Goal: Task Accomplishment & Management: Manage account settings

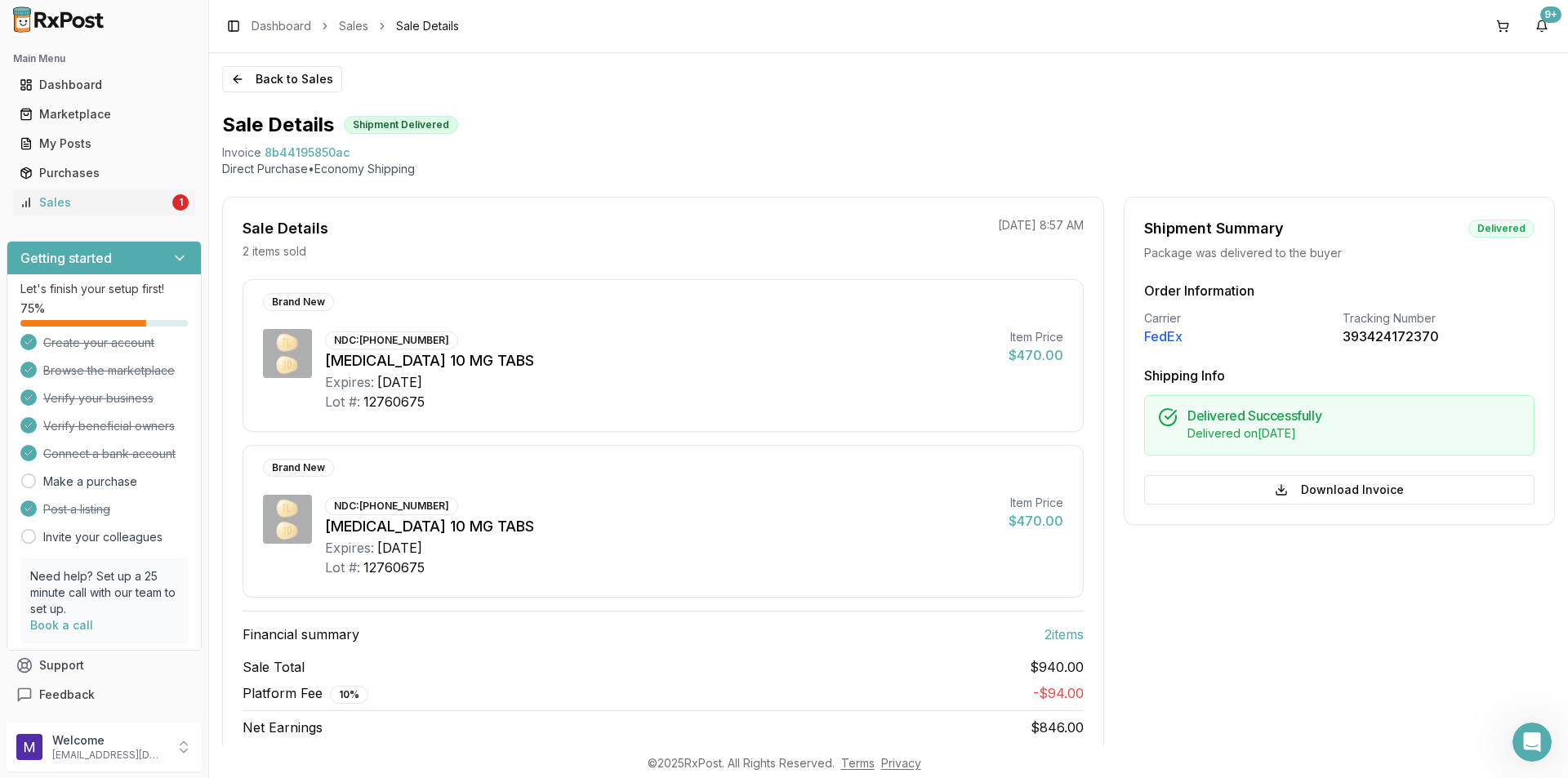
scroll to position [24, 0]
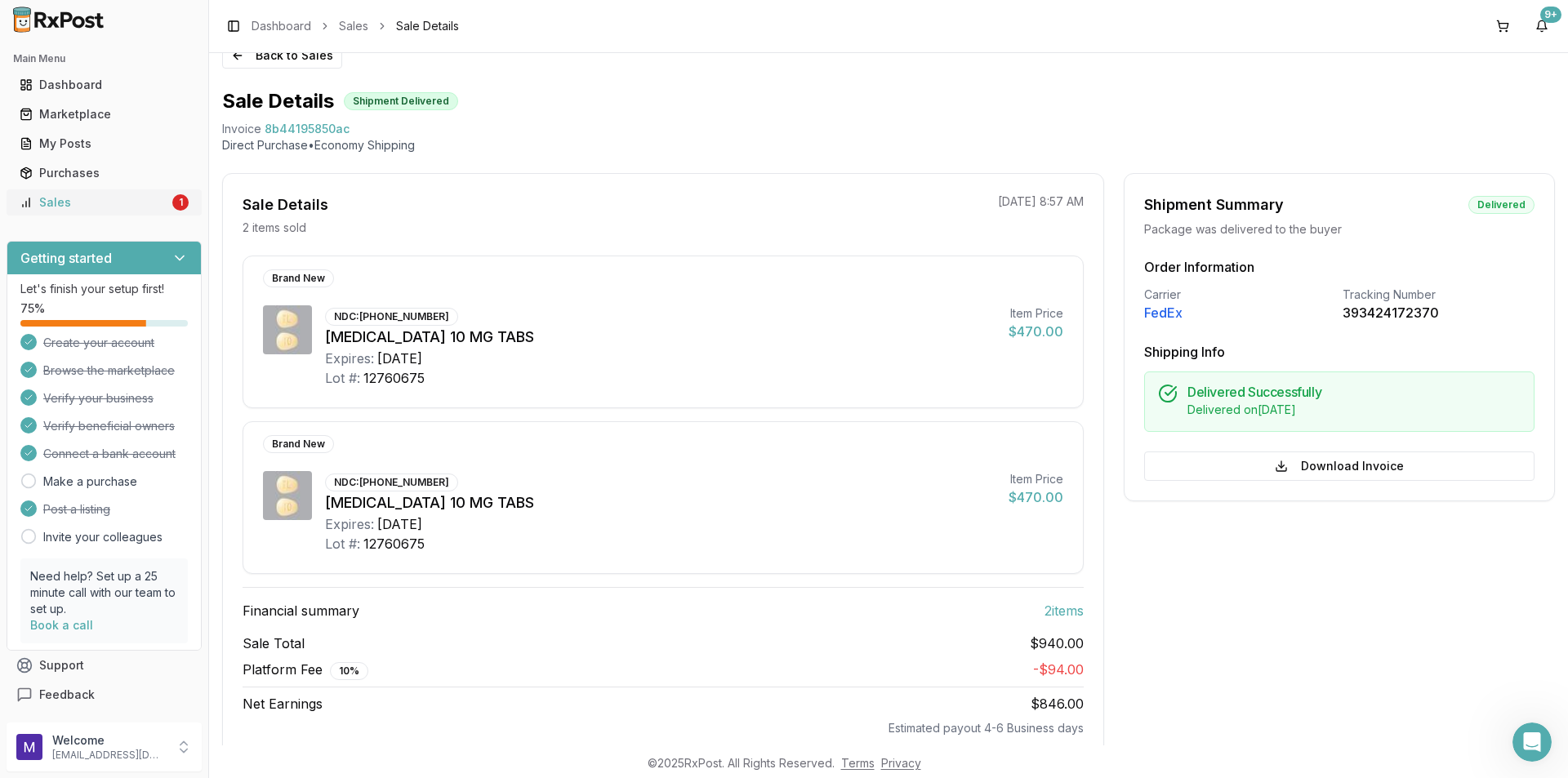
click at [54, 206] on div "Sales" at bounding box center [94, 202] width 150 height 17
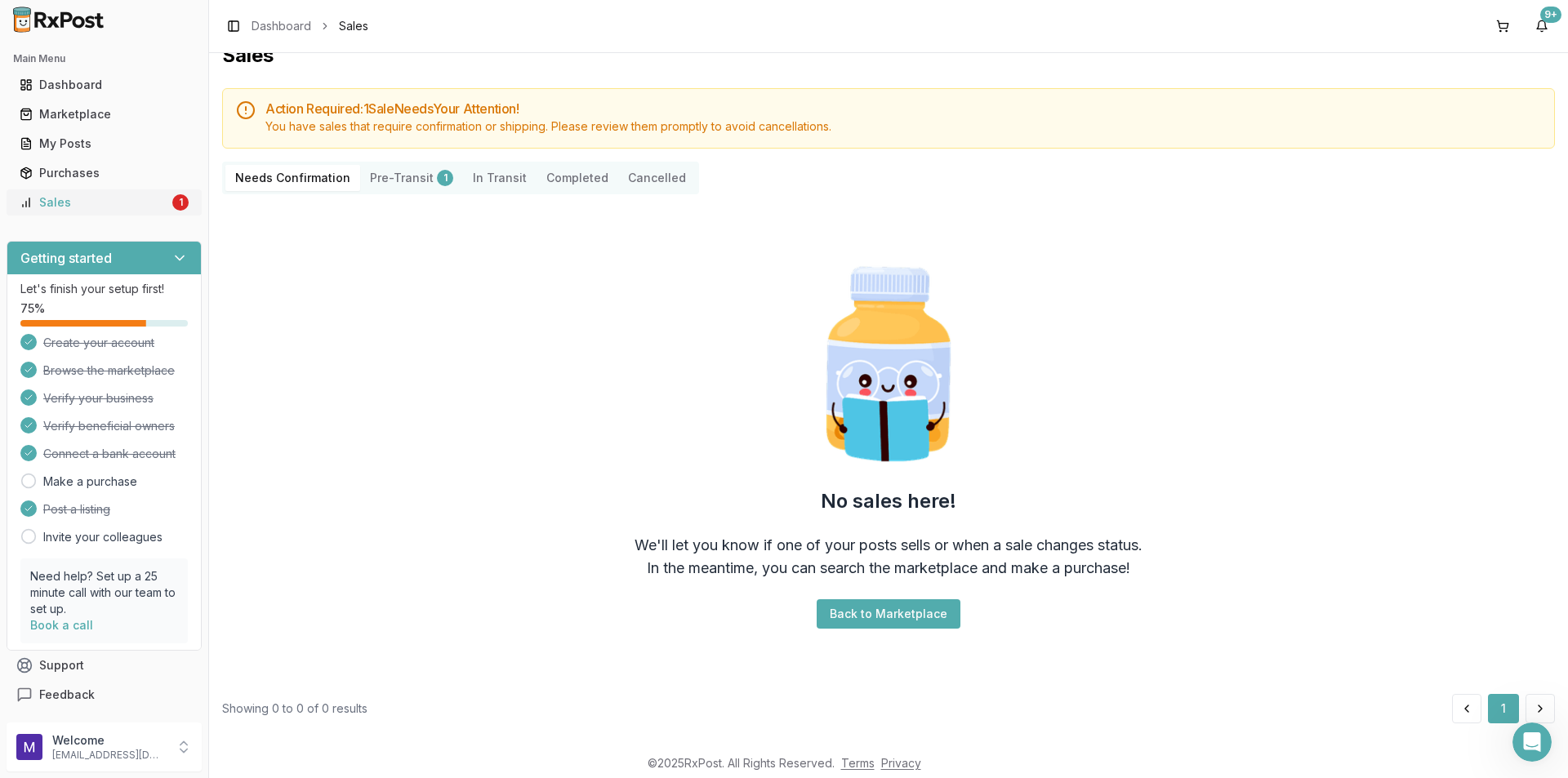
click at [54, 206] on div "Sales" at bounding box center [94, 202] width 150 height 17
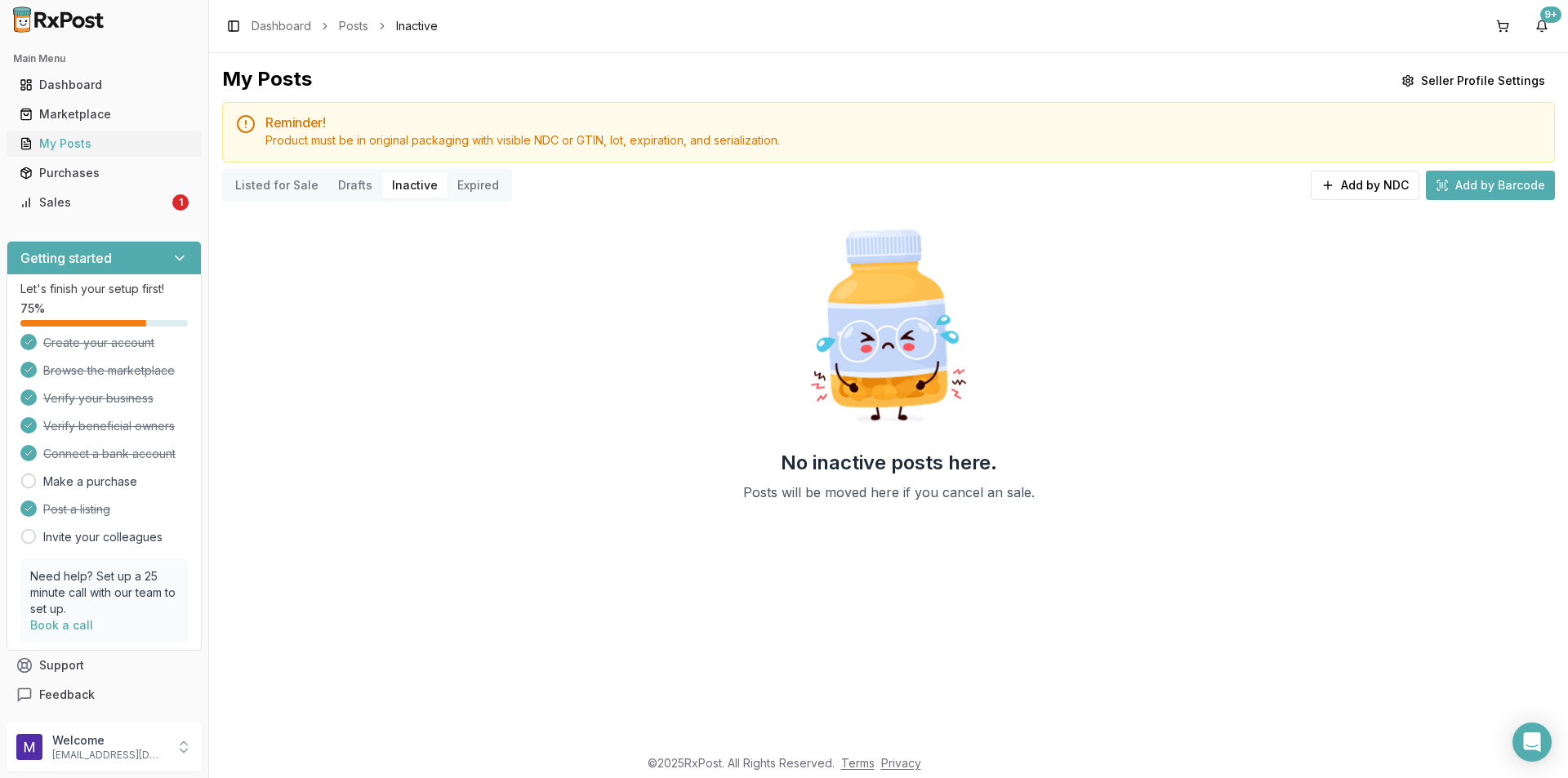
click at [95, 141] on div "My Posts" at bounding box center [104, 144] width 169 height 17
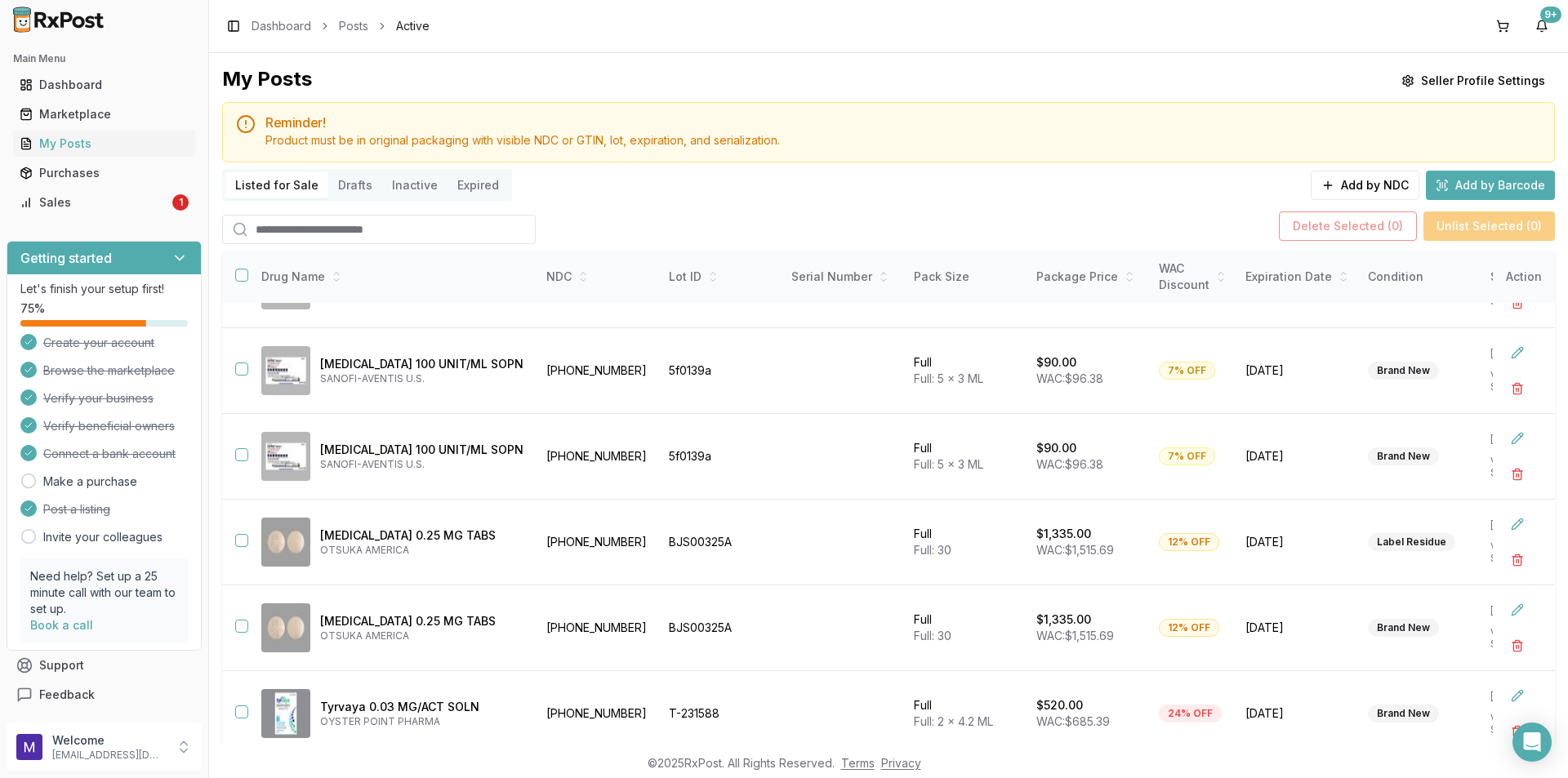
scroll to position [410, 0]
click at [246, 534] on button "button" at bounding box center [241, 541] width 13 height 13
click at [239, 619] on button "button" at bounding box center [241, 626] width 13 height 13
click at [249, 708] on td "Tyrvaya 0.03 MG/ACT SOLN OYSTER POINT PHARMA" at bounding box center [393, 713] width 288 height 86
click at [234, 704] on td at bounding box center [235, 713] width 26 height 86
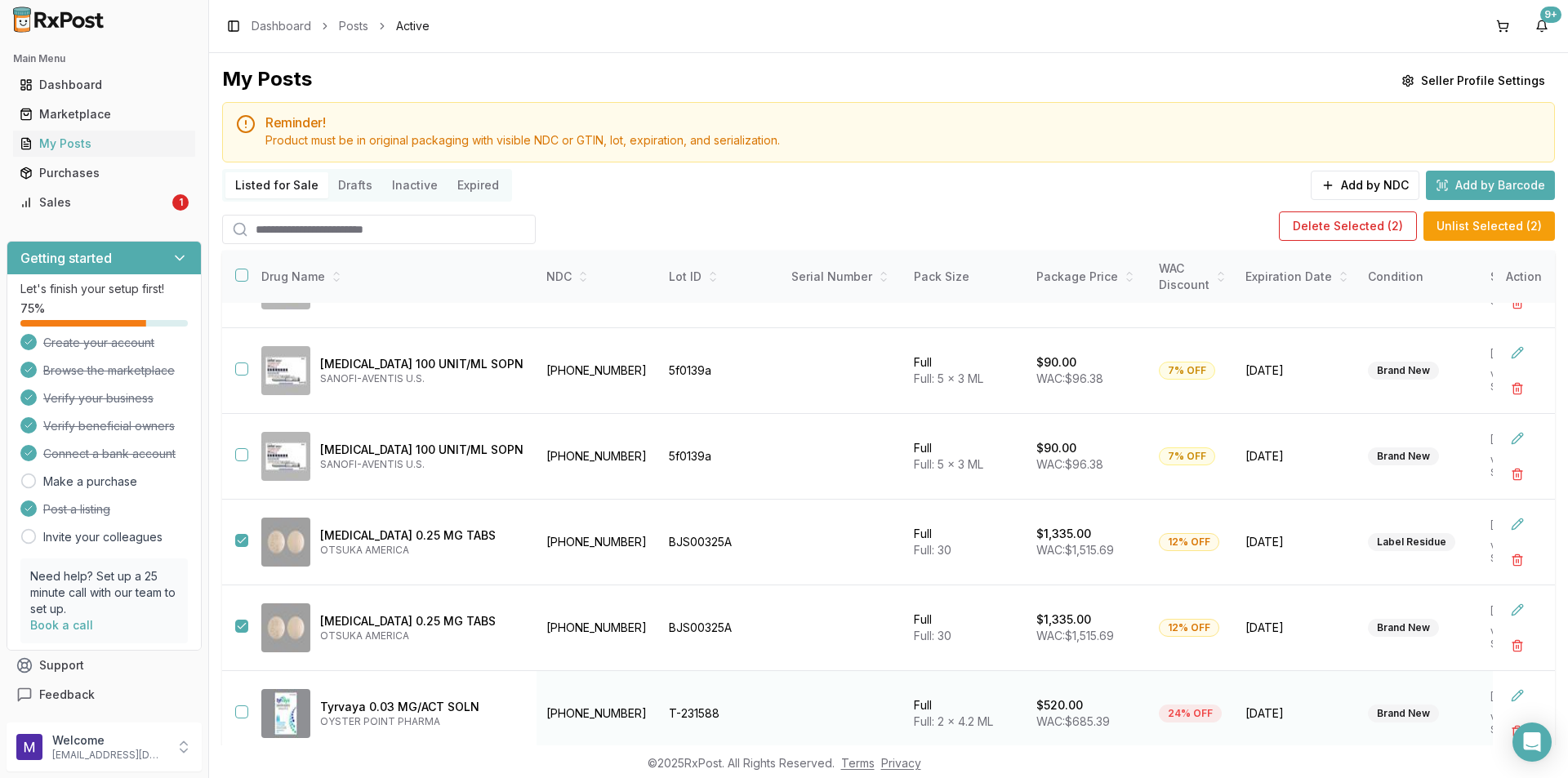
click at [242, 705] on button "button" at bounding box center [241, 711] width 13 height 13
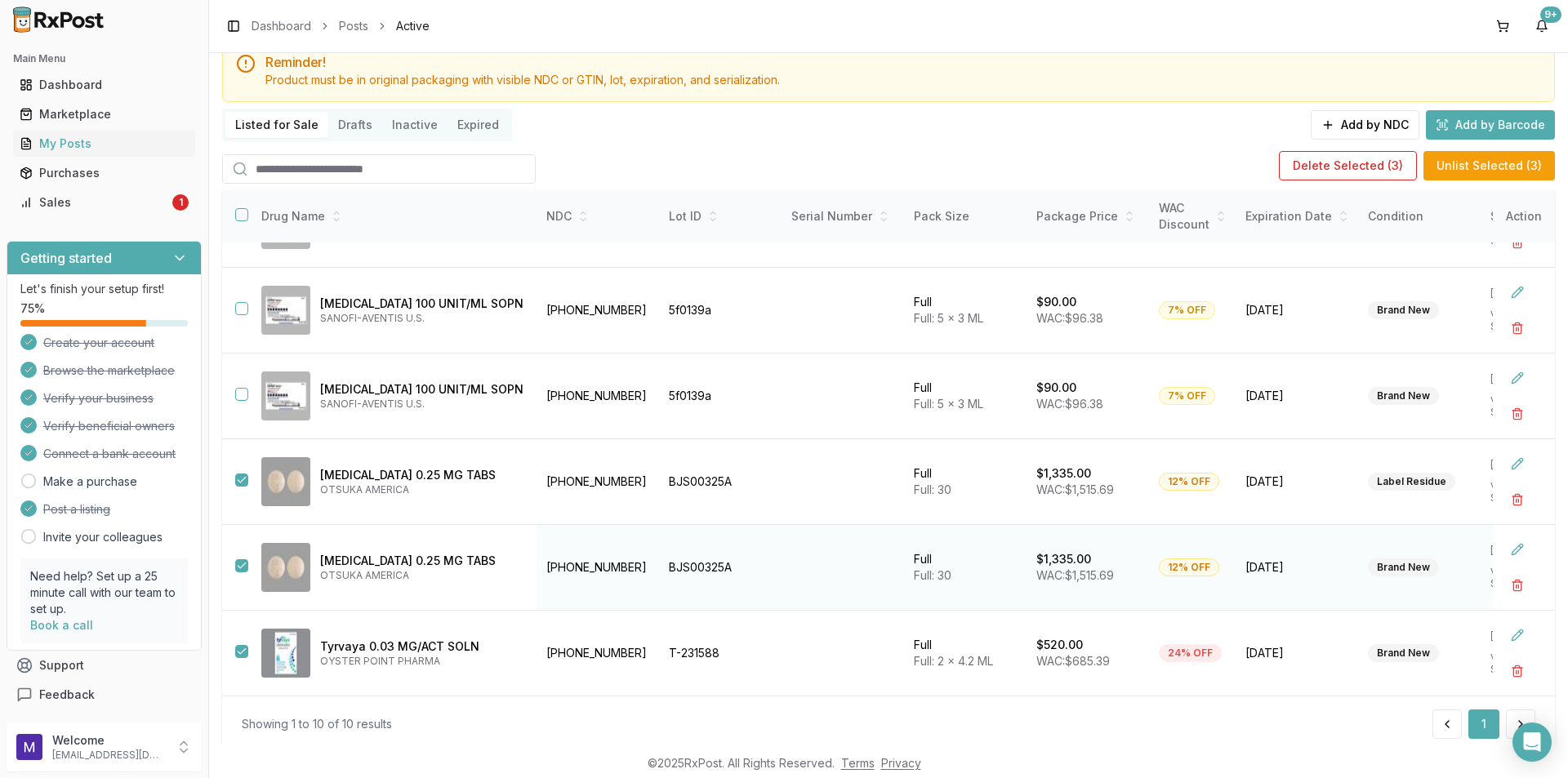
scroll to position [106, 0]
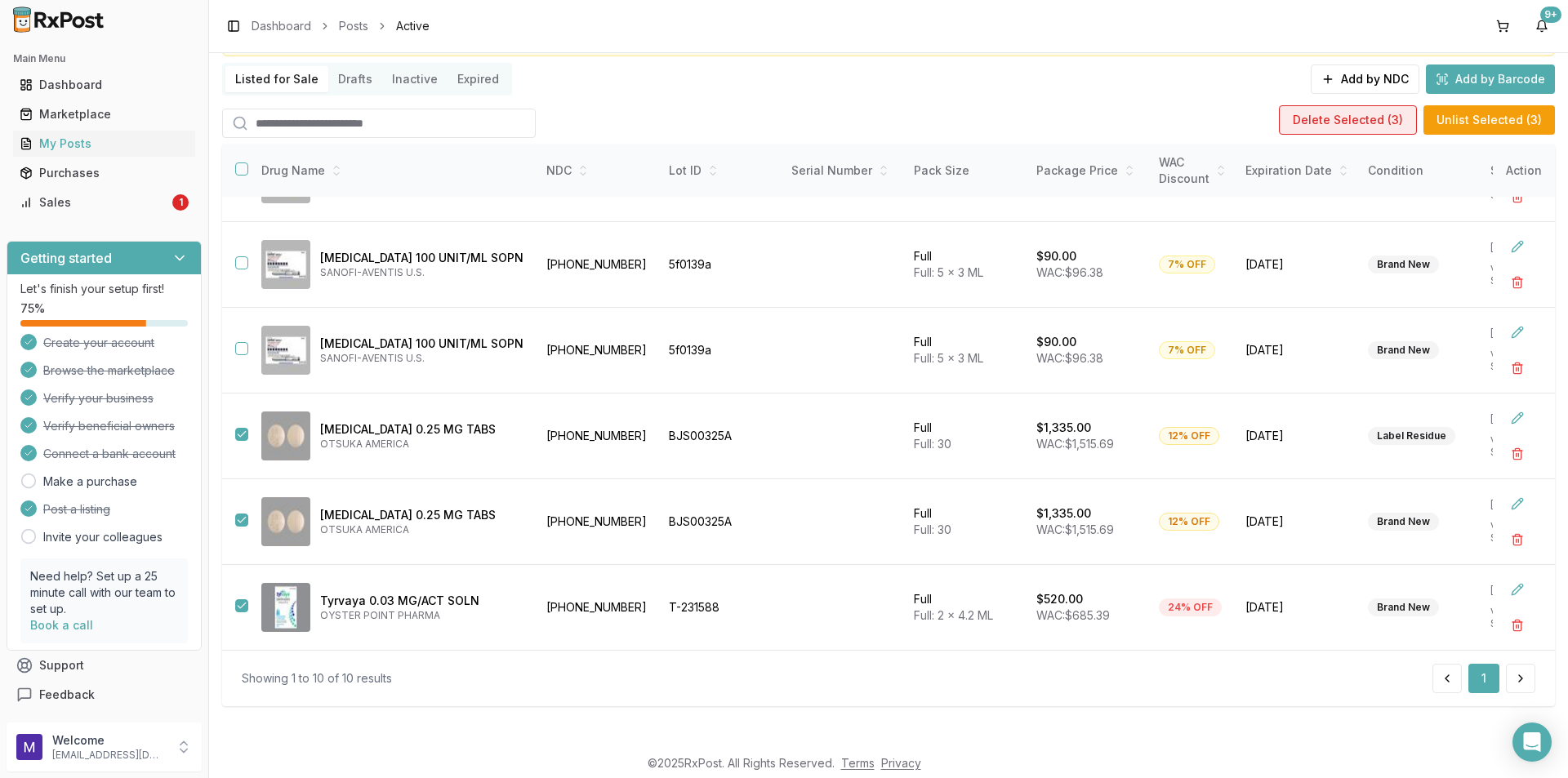
click at [1366, 124] on button "Delete Selected ( 3 )" at bounding box center [1347, 120] width 138 height 30
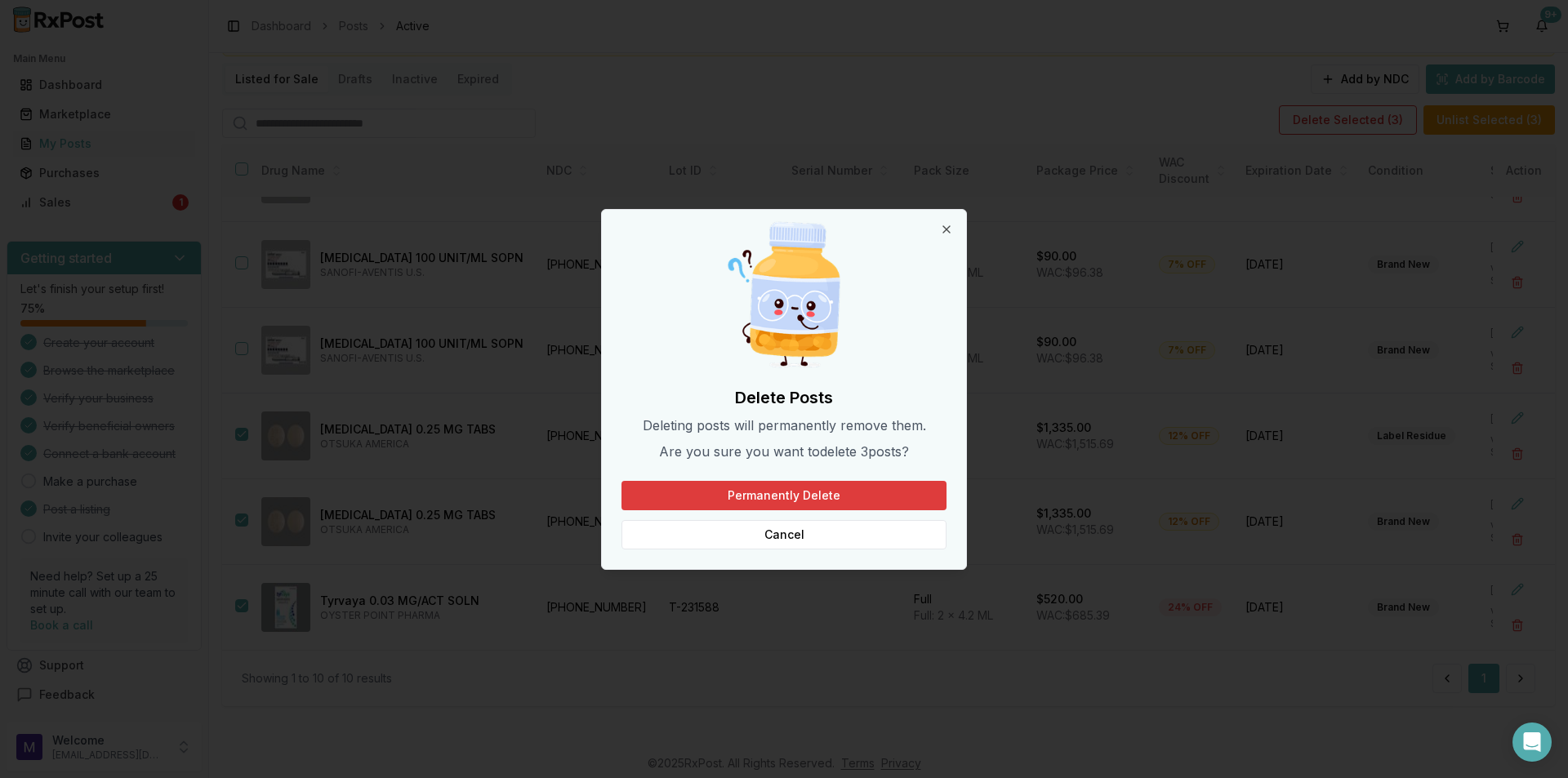
click at [827, 487] on button "Permanently Delete" at bounding box center [784, 495] width 325 height 30
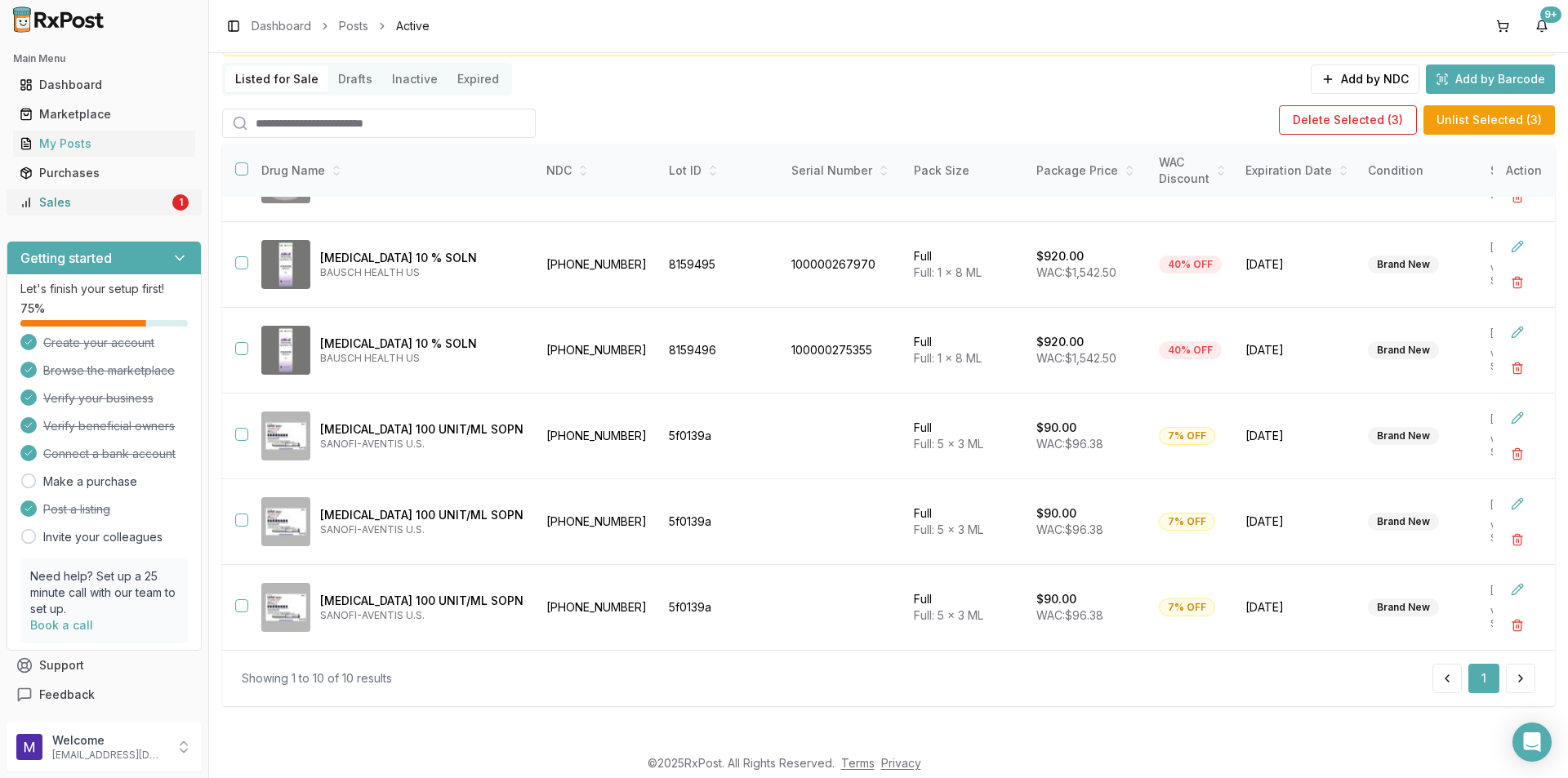
click at [137, 201] on div "Sales" at bounding box center [94, 202] width 150 height 17
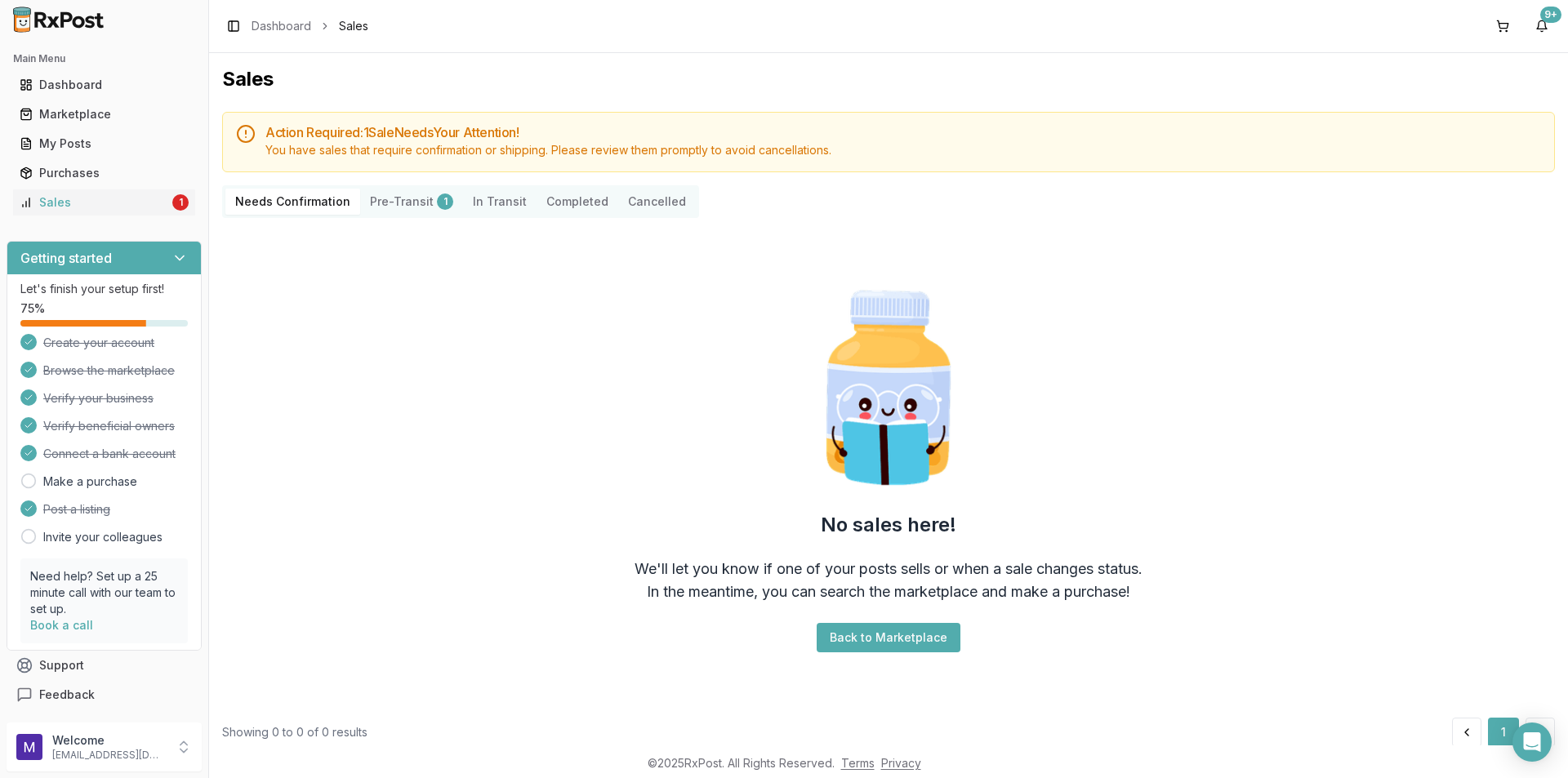
click at [390, 209] on button "Pre-Transit 1" at bounding box center [411, 201] width 103 height 26
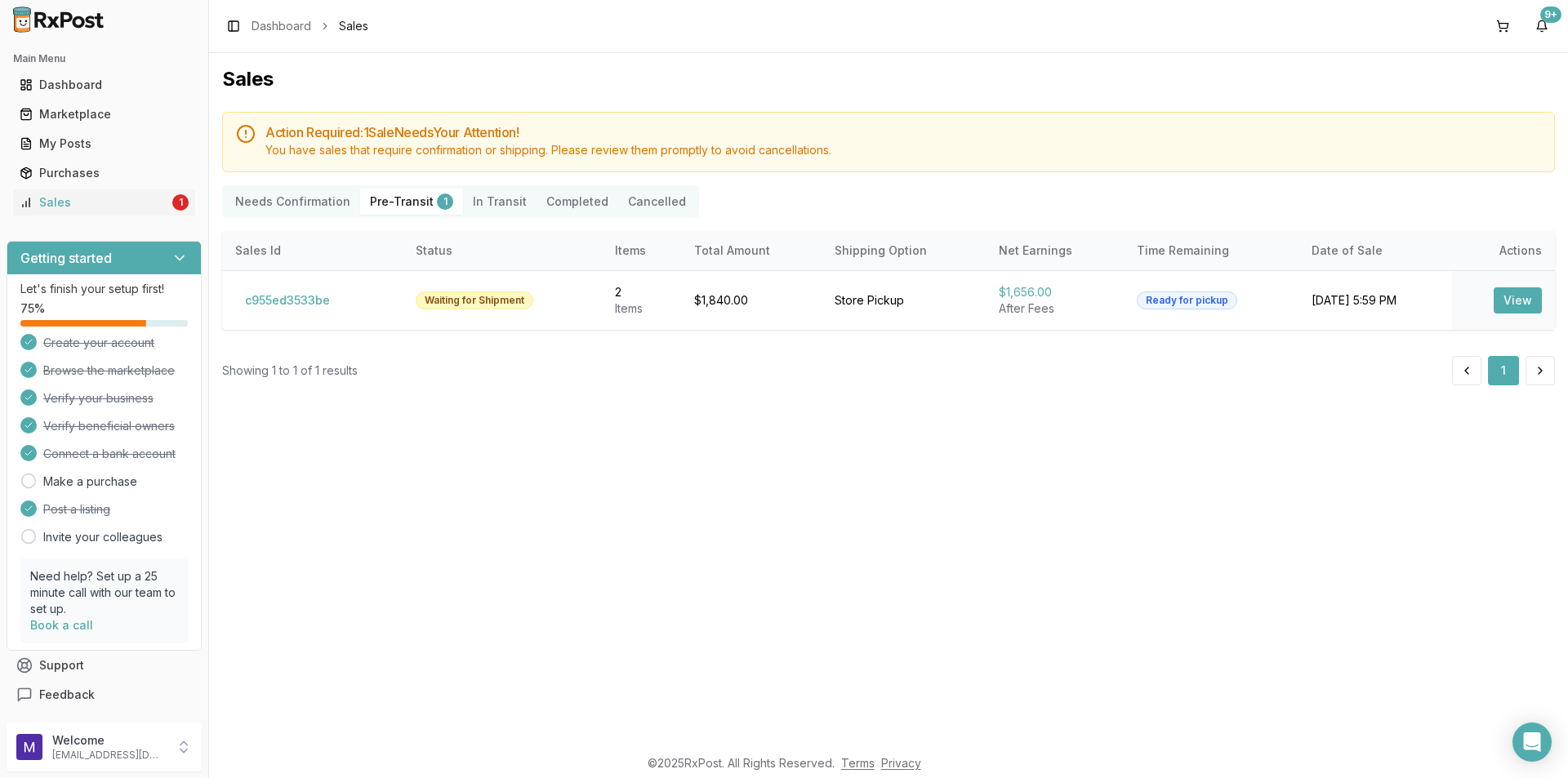
click at [288, 200] on Confirmation "Needs Confirmation" at bounding box center [293, 201] width 135 height 26
drag, startPoint x: 288, startPoint y: 201, endPoint x: 355, endPoint y: 187, distance: 68.4
click at [289, 200] on Confirmation "Needs Confirmation" at bounding box center [293, 201] width 135 height 26
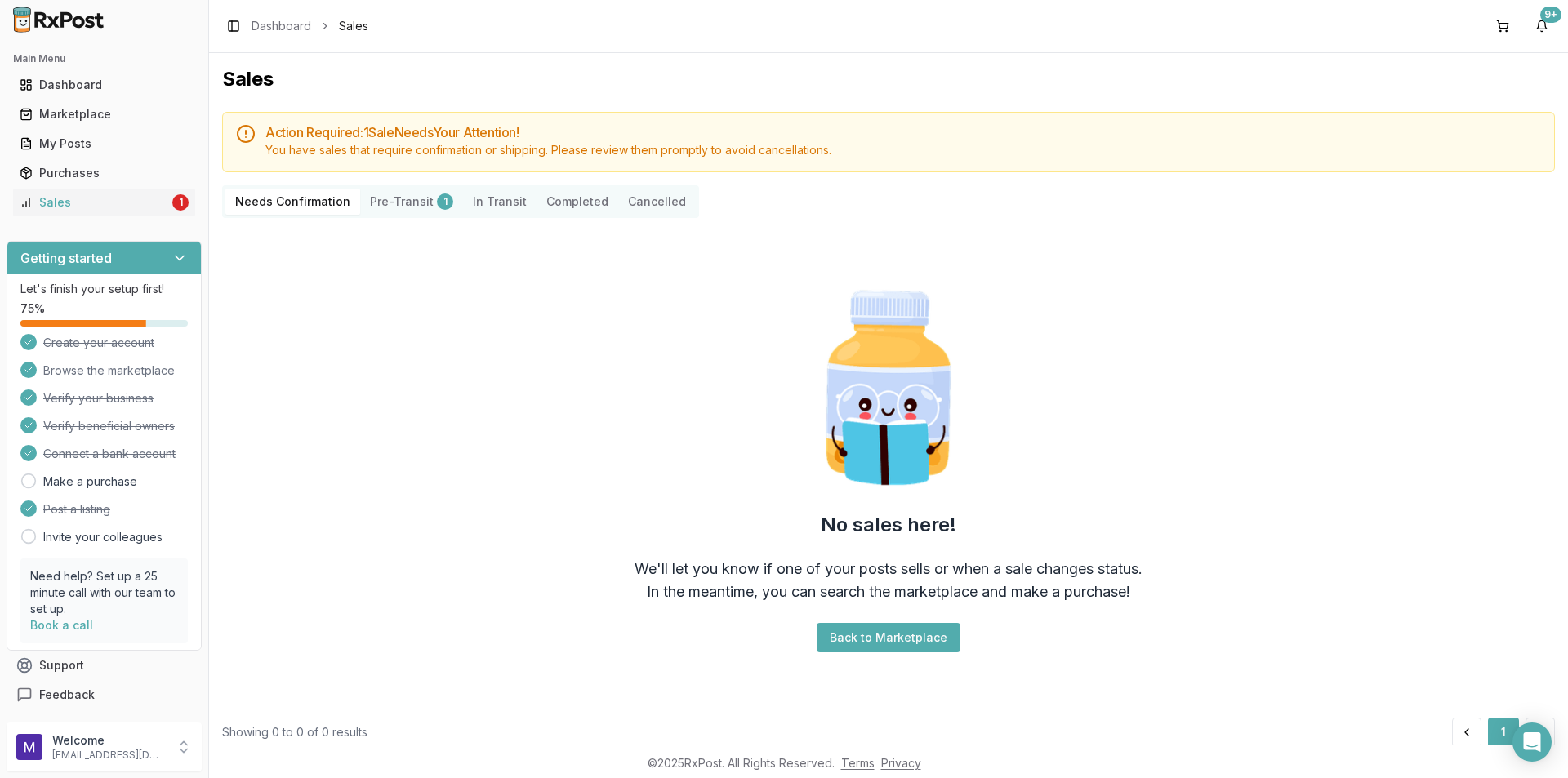
click at [437, 203] on div "1" at bounding box center [446, 201] width 17 height 17
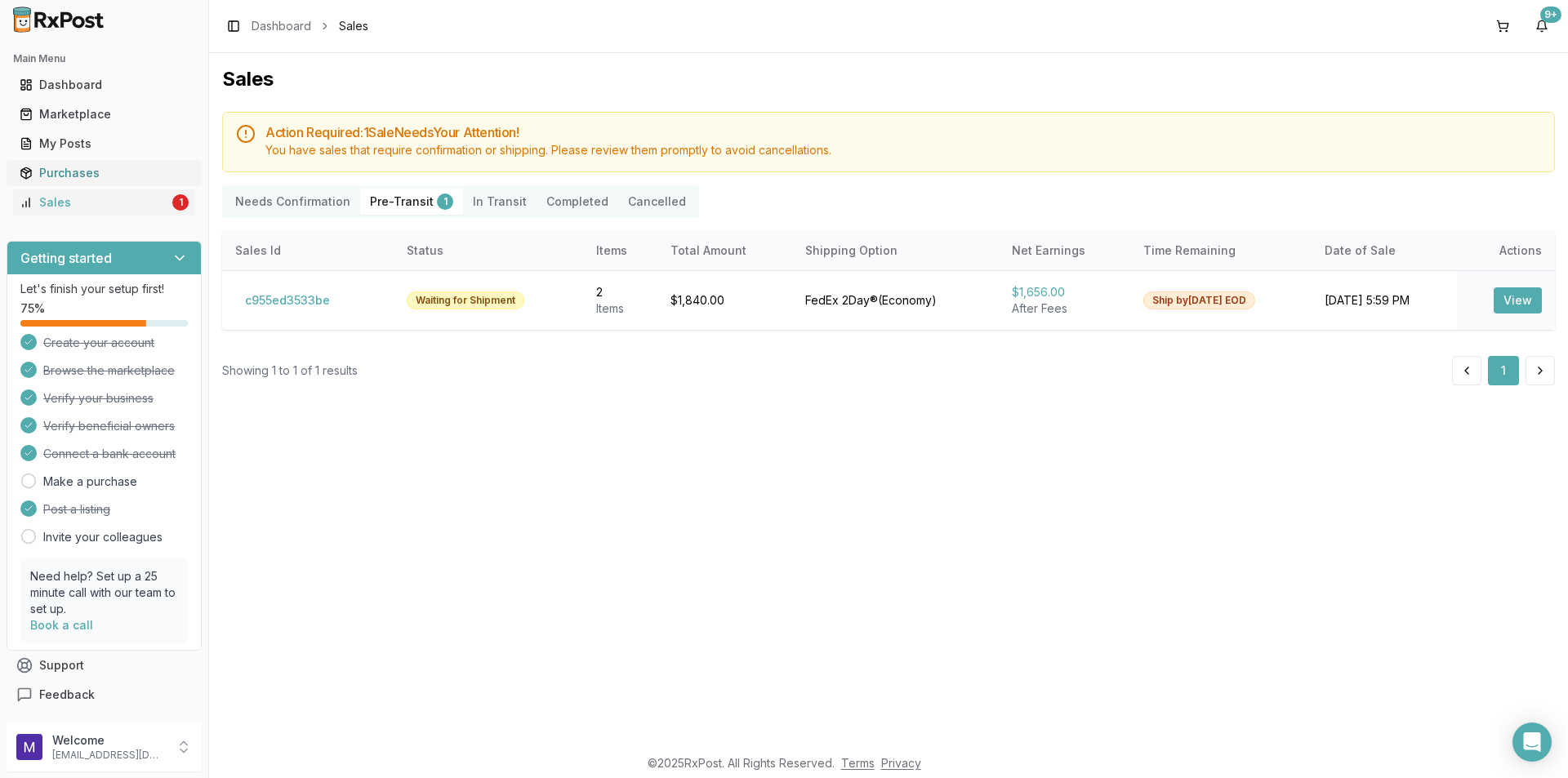
click at [112, 176] on div "Purchases" at bounding box center [104, 173] width 169 height 17
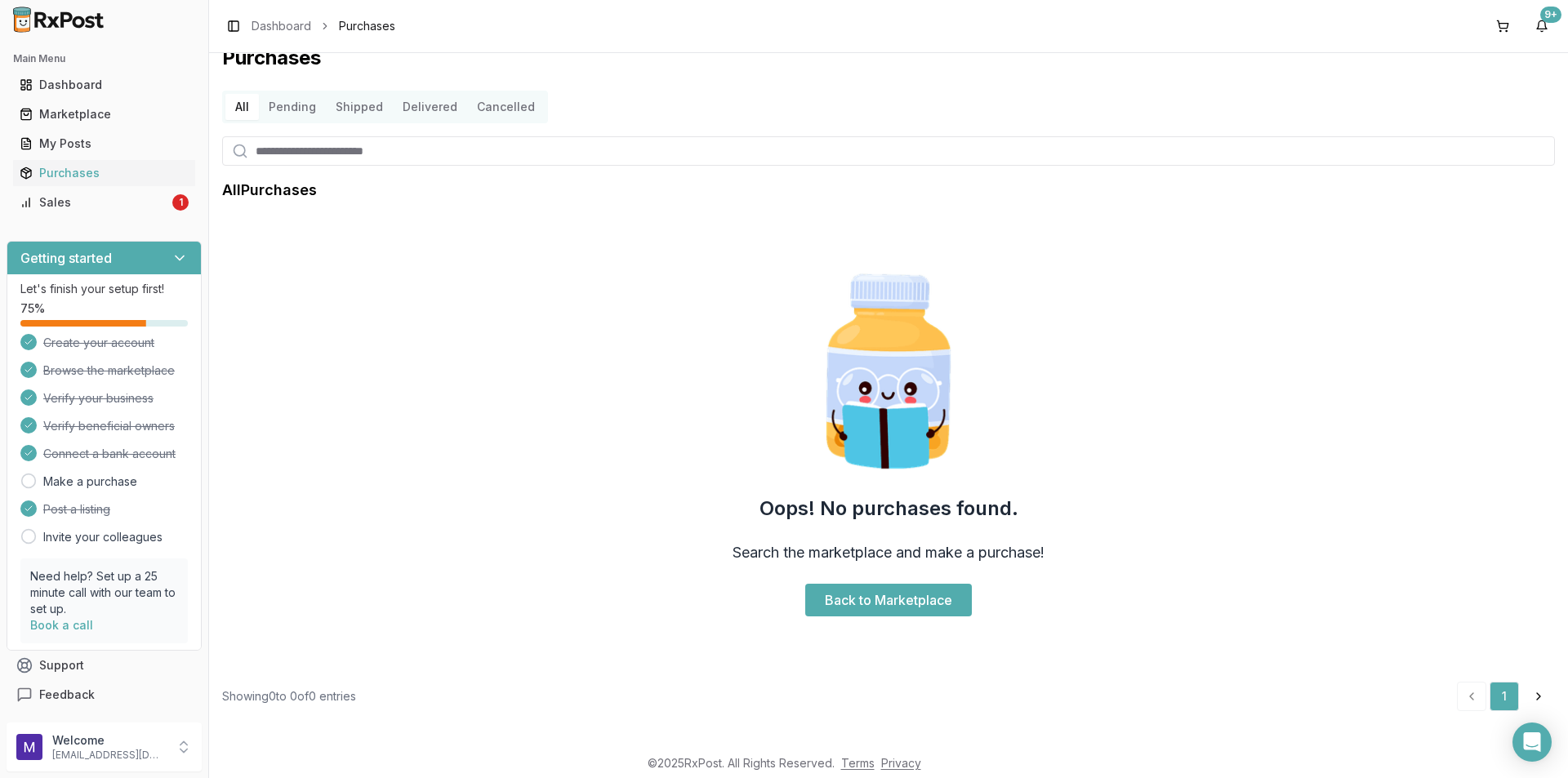
scroll to position [26, 0]
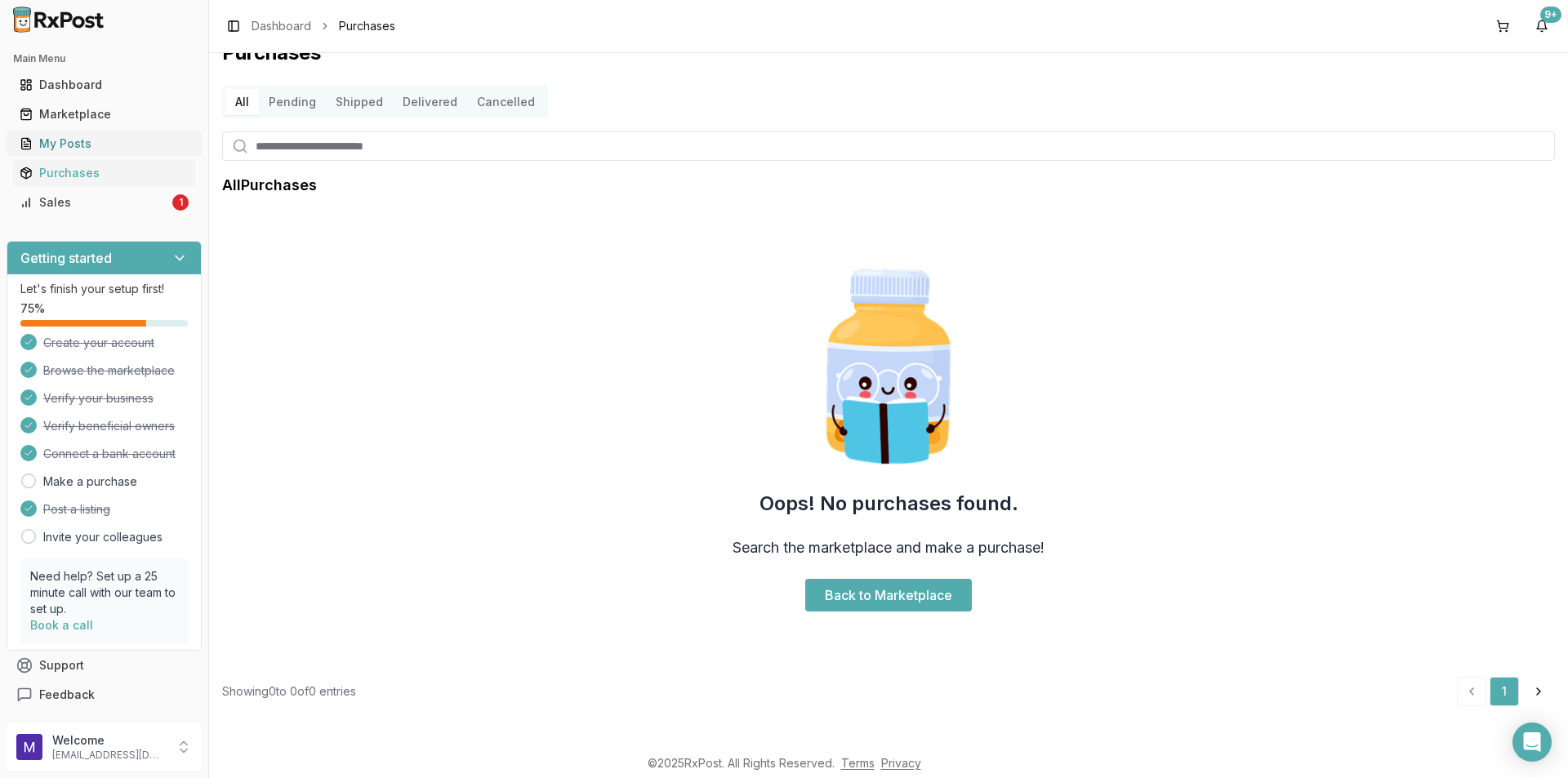
click at [61, 152] on link "My Posts" at bounding box center [104, 144] width 182 height 30
